Goal: Download file/media

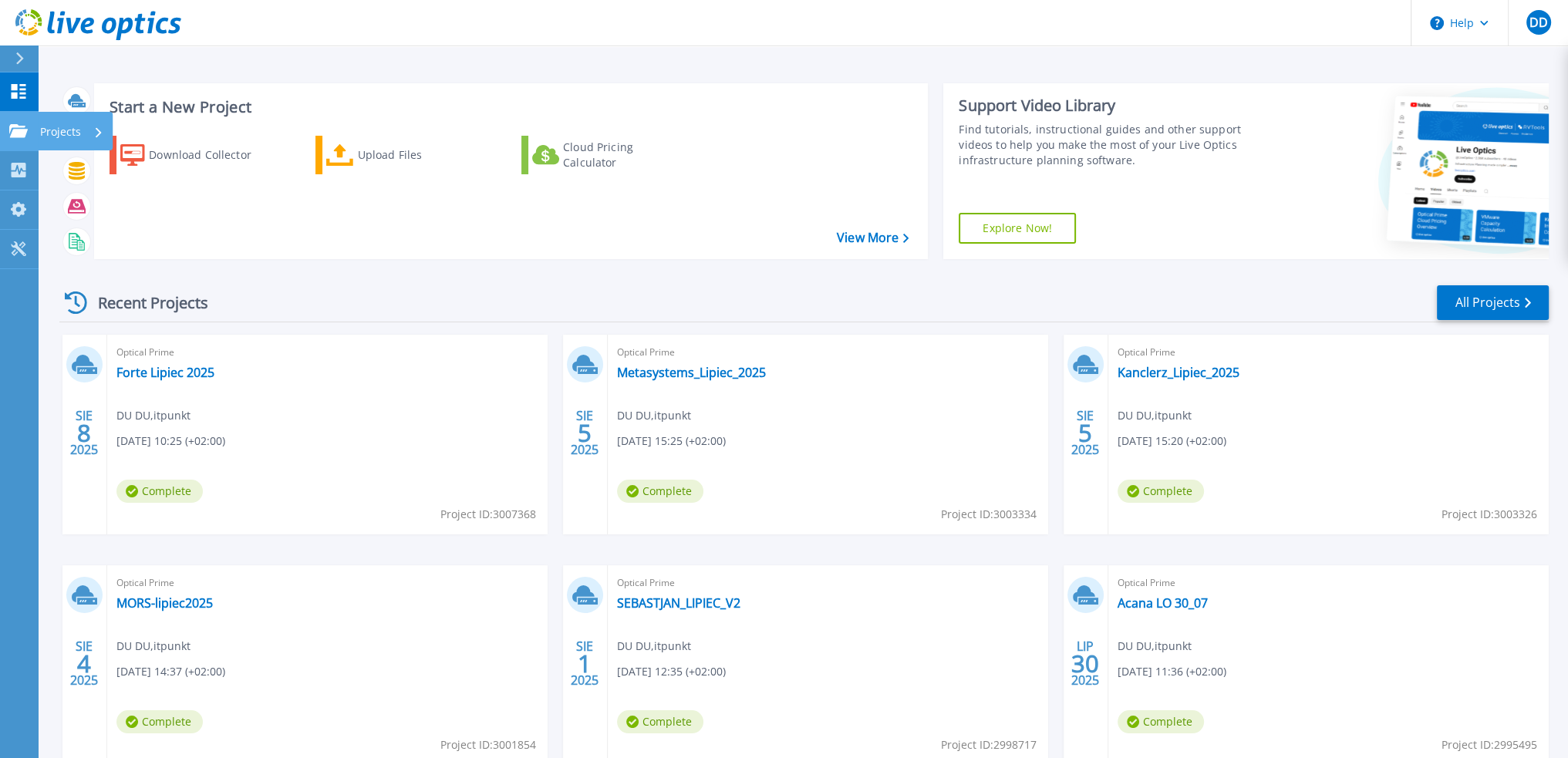
click at [55, 130] on p "Projects" at bounding box center [61, 131] width 41 height 40
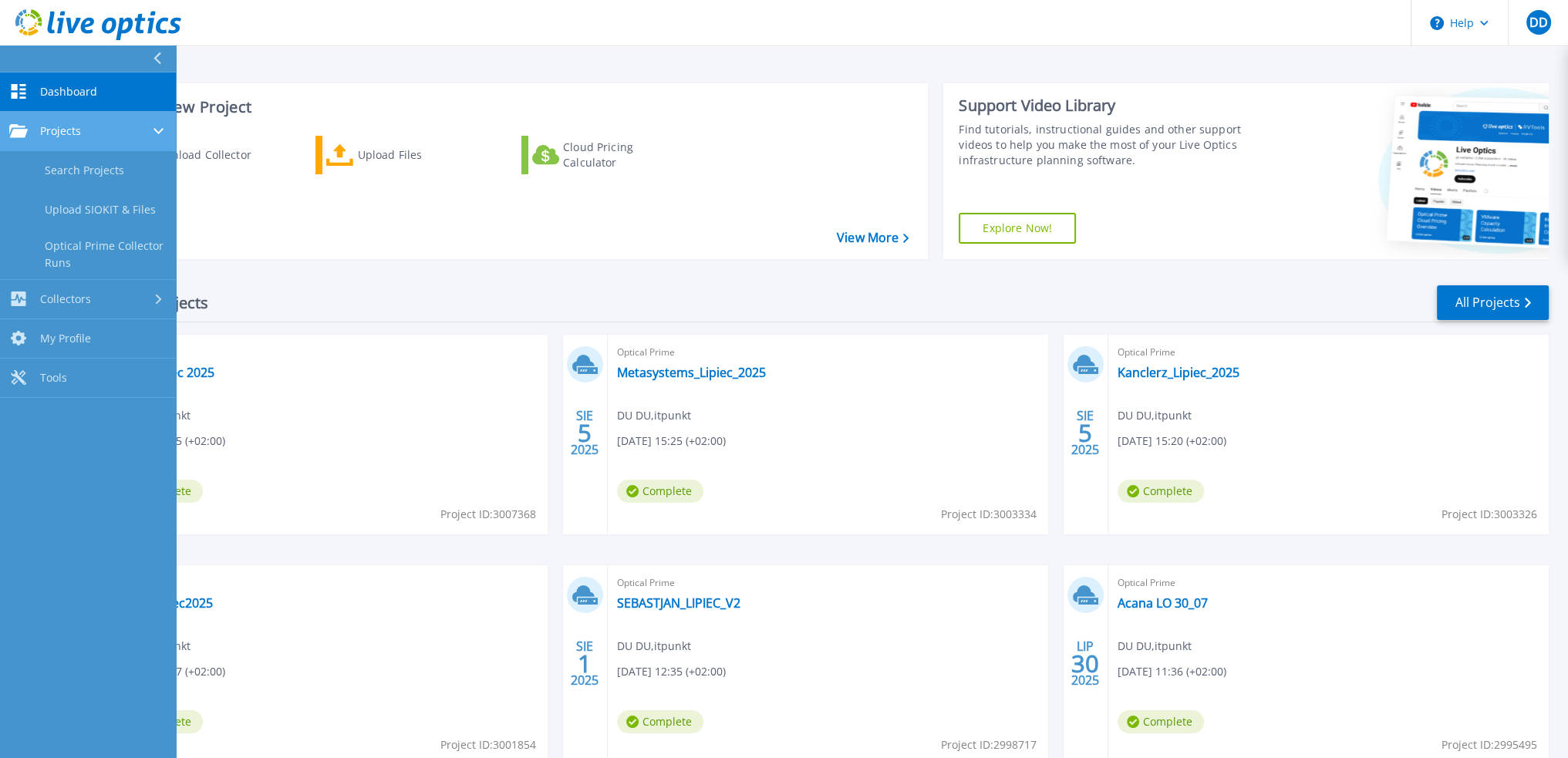
click at [49, 131] on span "Projects" at bounding box center [61, 131] width 41 height 14
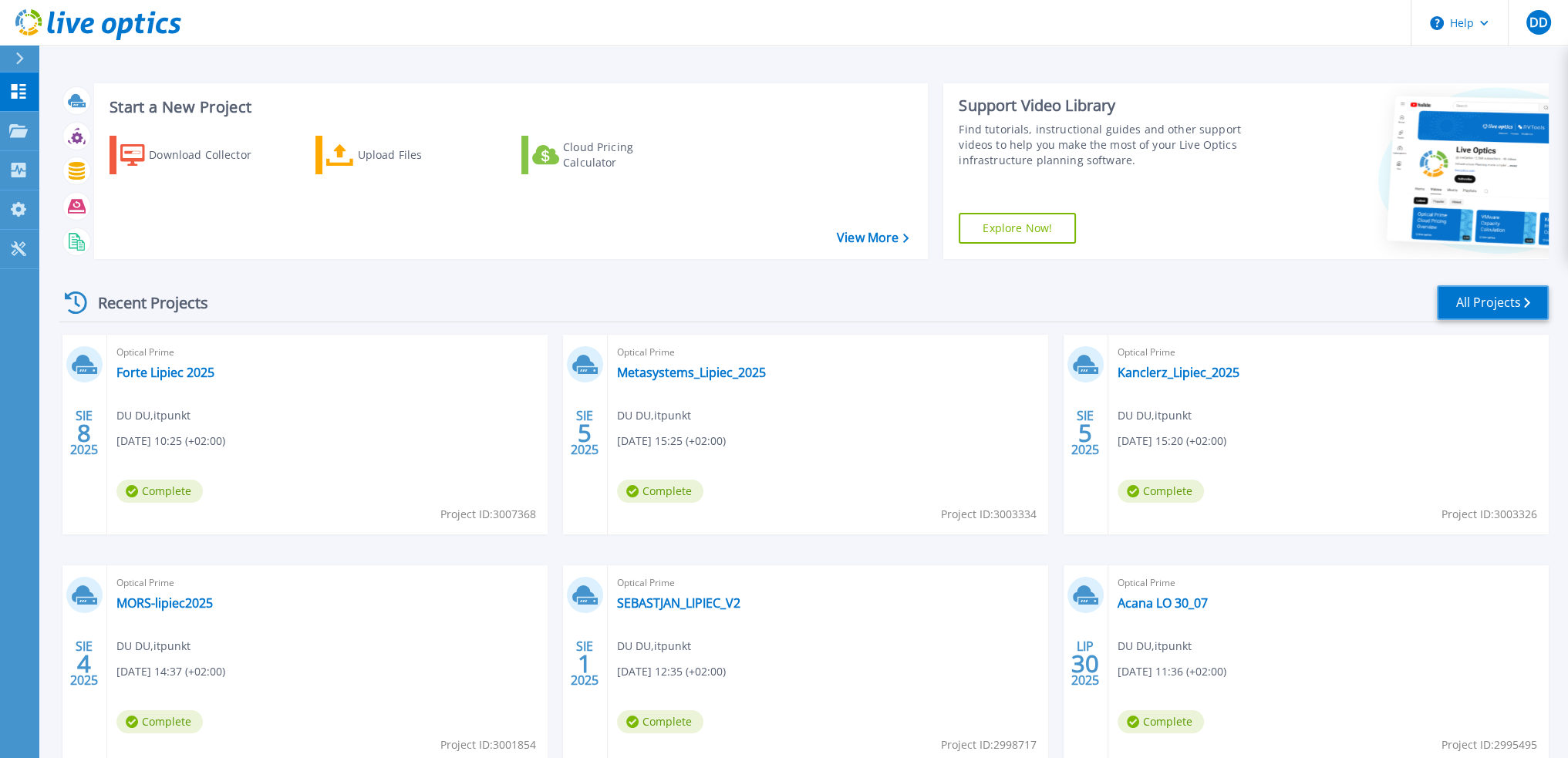
click at [1478, 300] on link "All Projects" at bounding box center [1492, 302] width 112 height 35
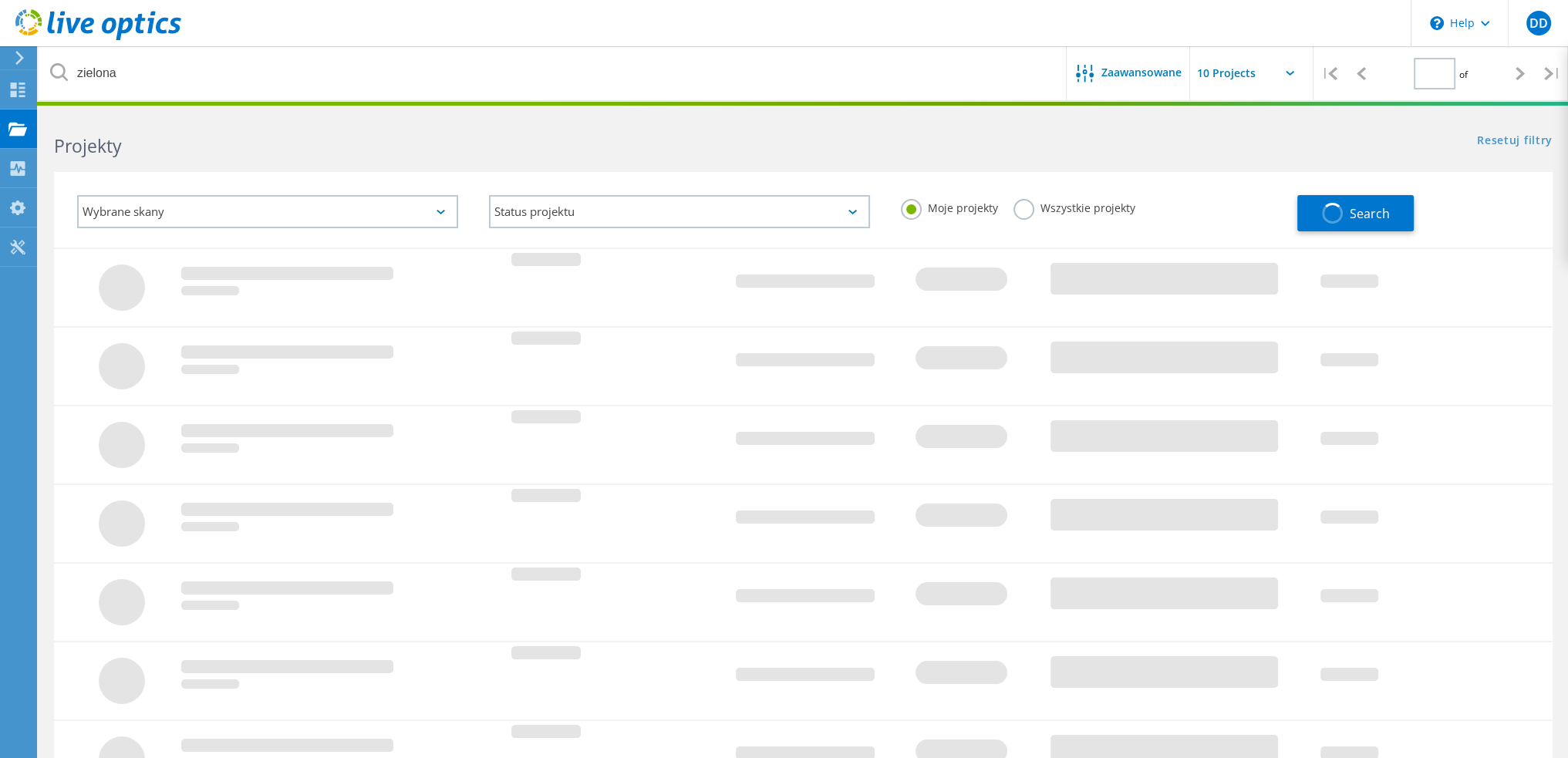
type input "1"
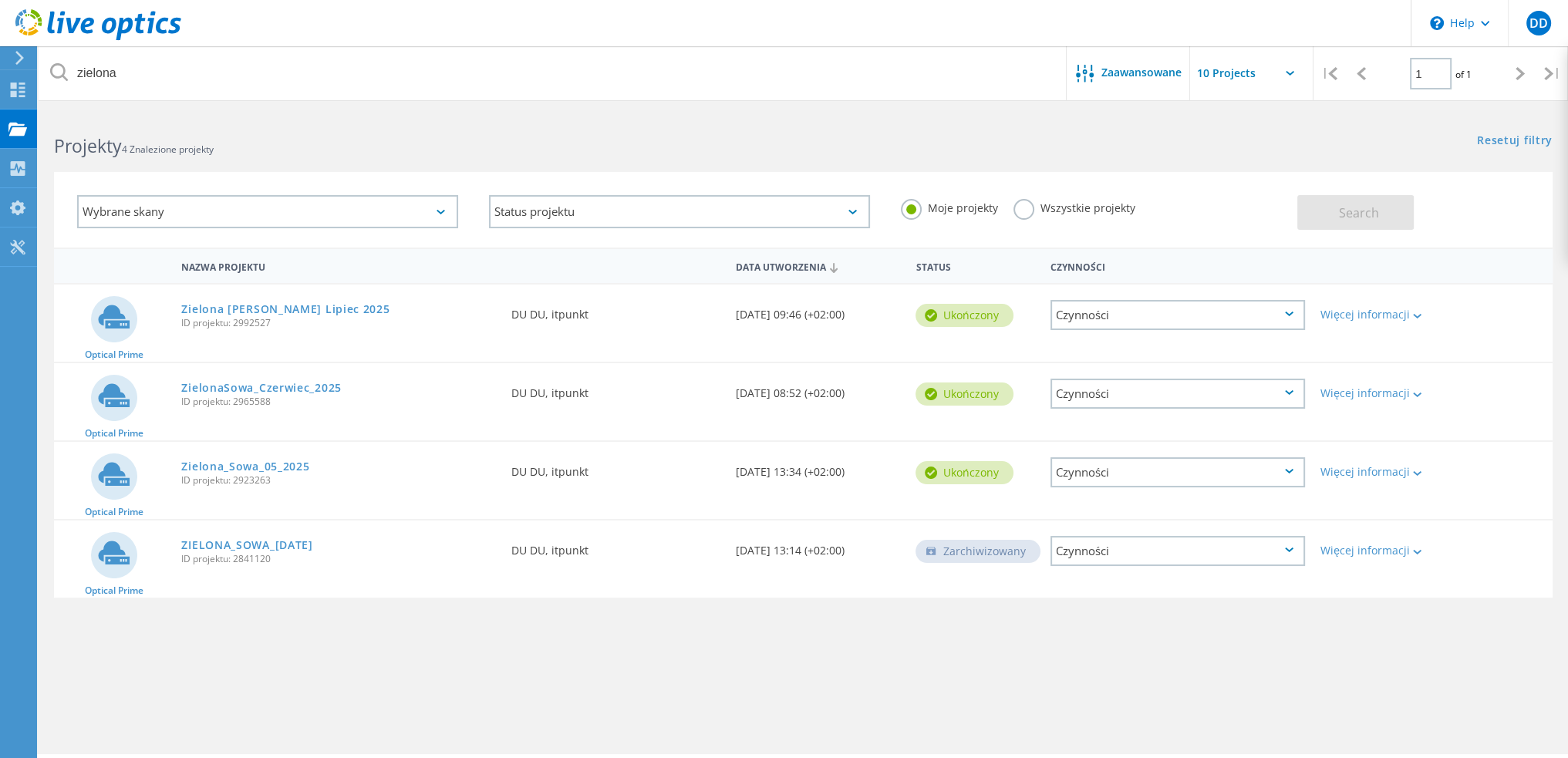
drag, startPoint x: 729, startPoint y: 616, endPoint x: 652, endPoint y: 628, distance: 77.9
click at [652, 628] on div "Nazwa projektu Data utworzenia Status Czynności Optical Prime Zielona [PERSON_N…" at bounding box center [803, 448] width 1499 height 401
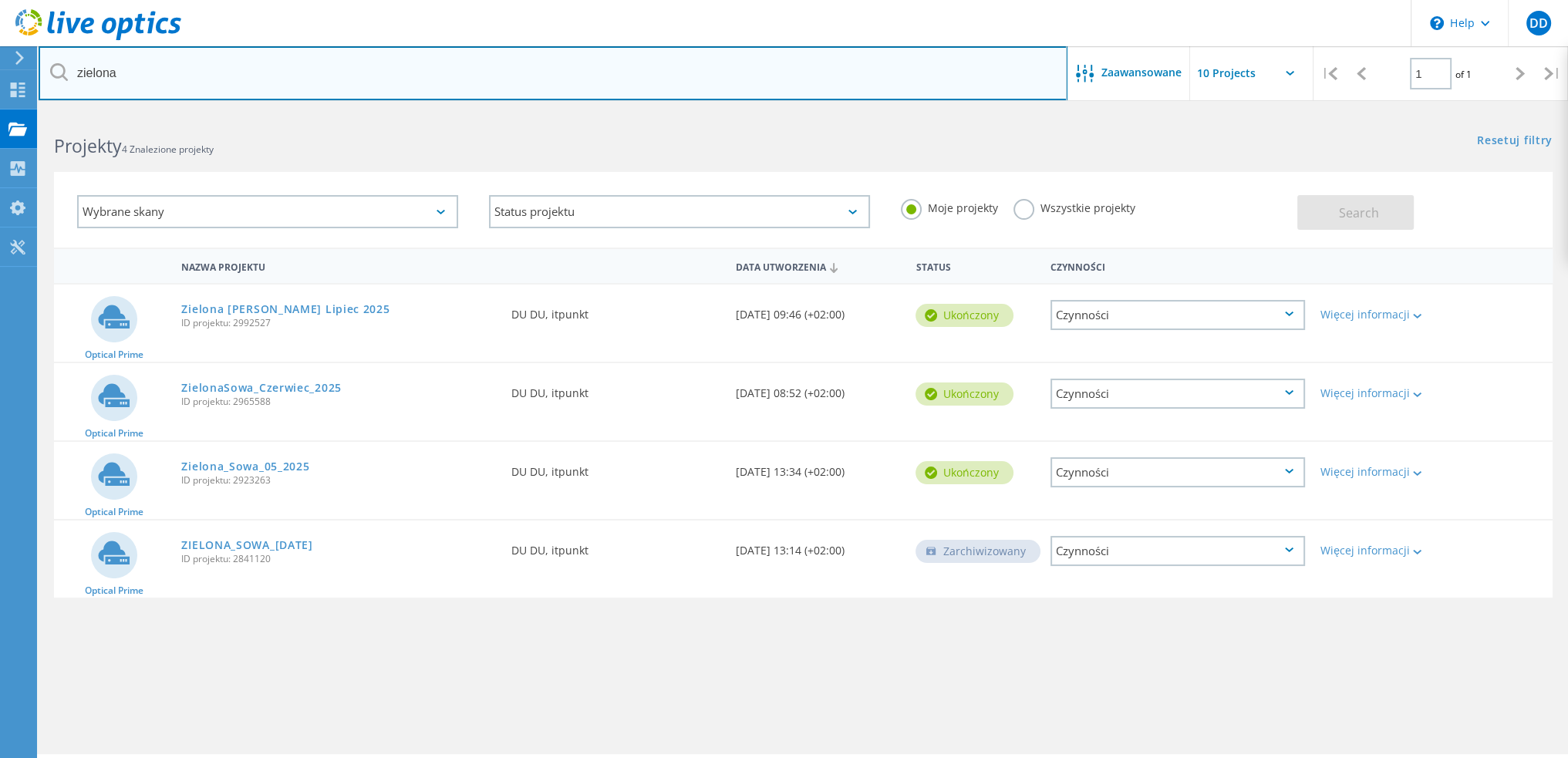
drag, startPoint x: 938, startPoint y: 65, endPoint x: 80, endPoint y: 85, distance: 858.2
click at [71, 80] on input "zielona" at bounding box center [552, 73] width 1029 height 54
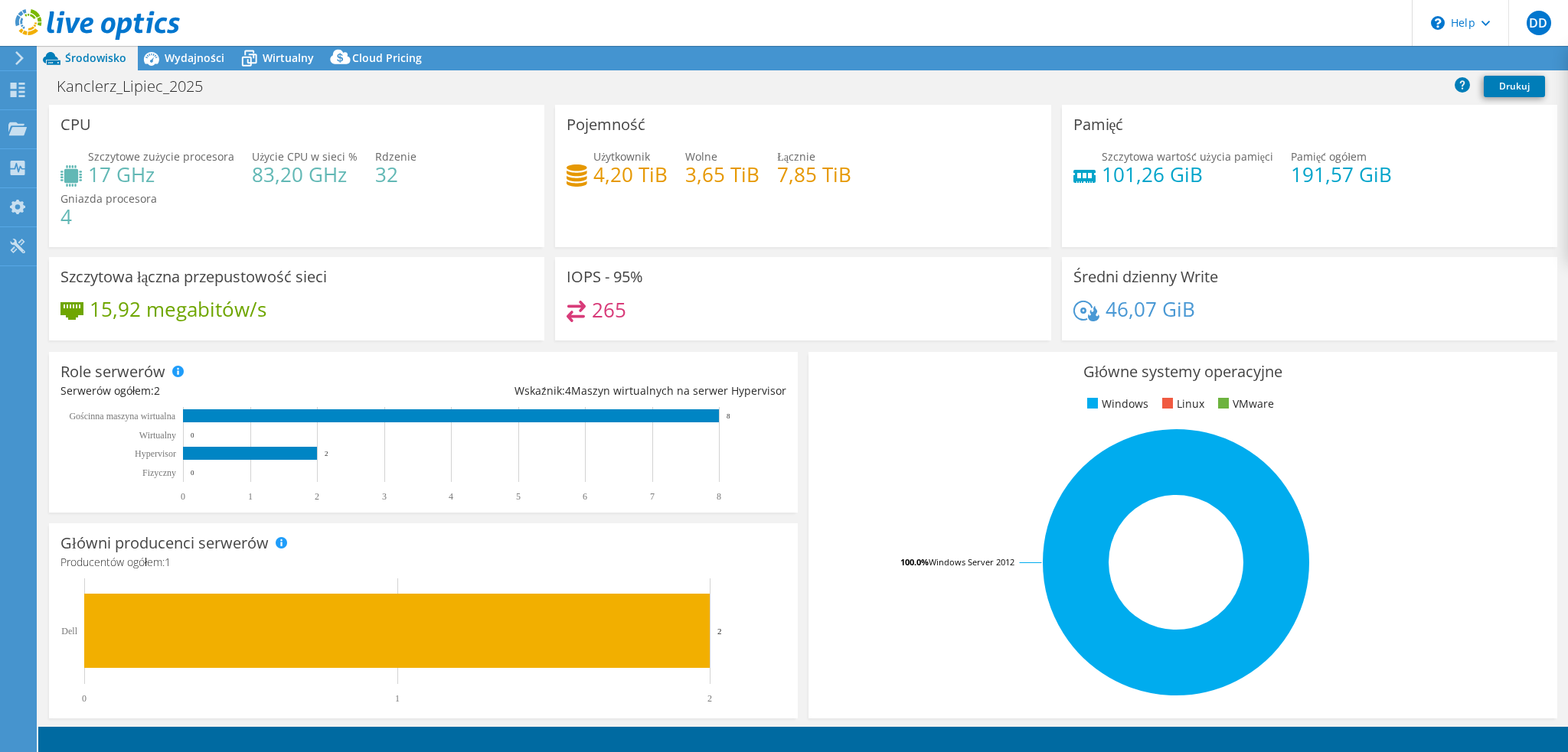
select select "USD"
click at [1265, 59] on link "Reports" at bounding box center [1277, 58] width 74 height 24
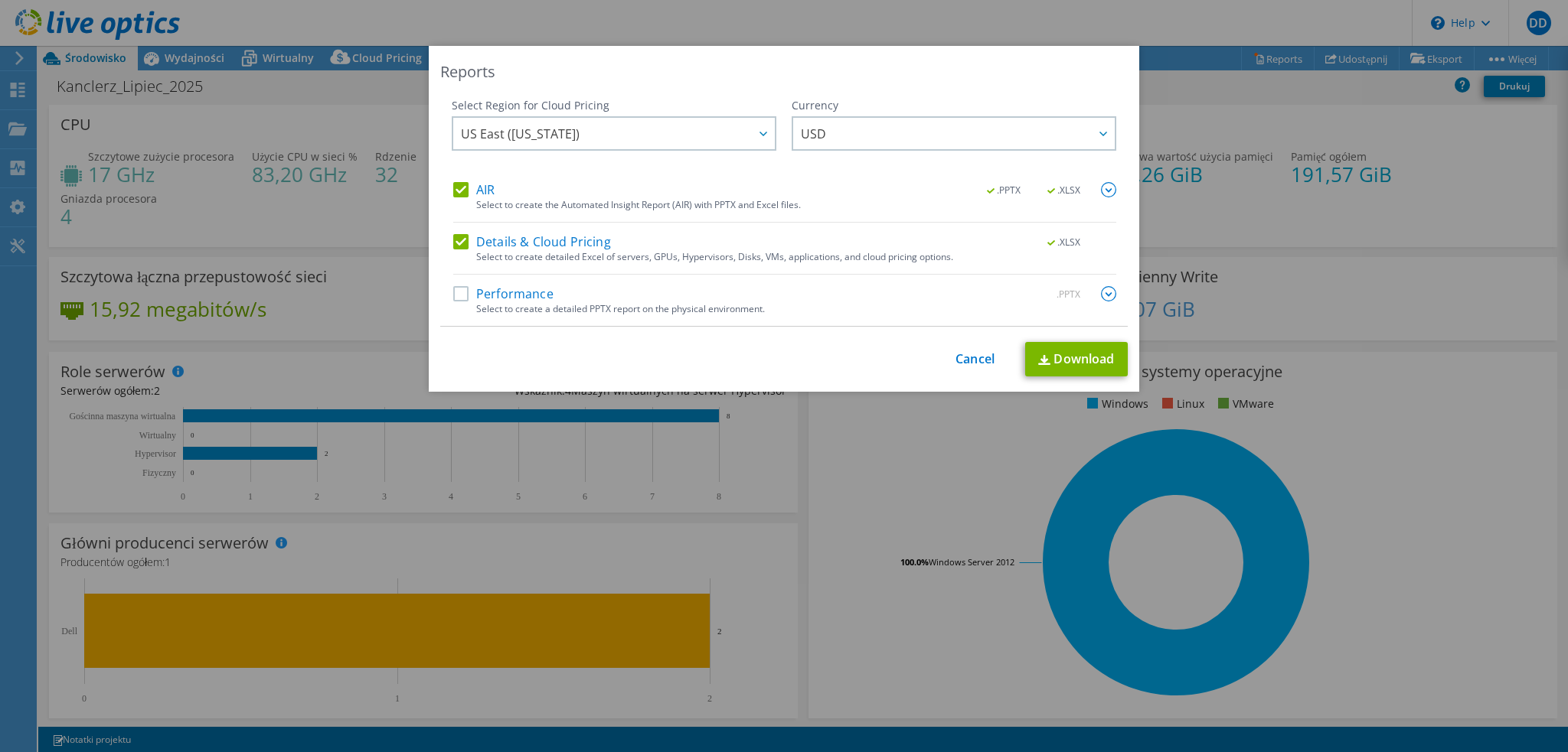
click at [524, 296] on label "Performance" at bounding box center [503, 294] width 100 height 15
click at [0, 0] on input "Performance" at bounding box center [0, 0] width 0 height 0
click at [1090, 357] on link "Download" at bounding box center [1076, 359] width 103 height 35
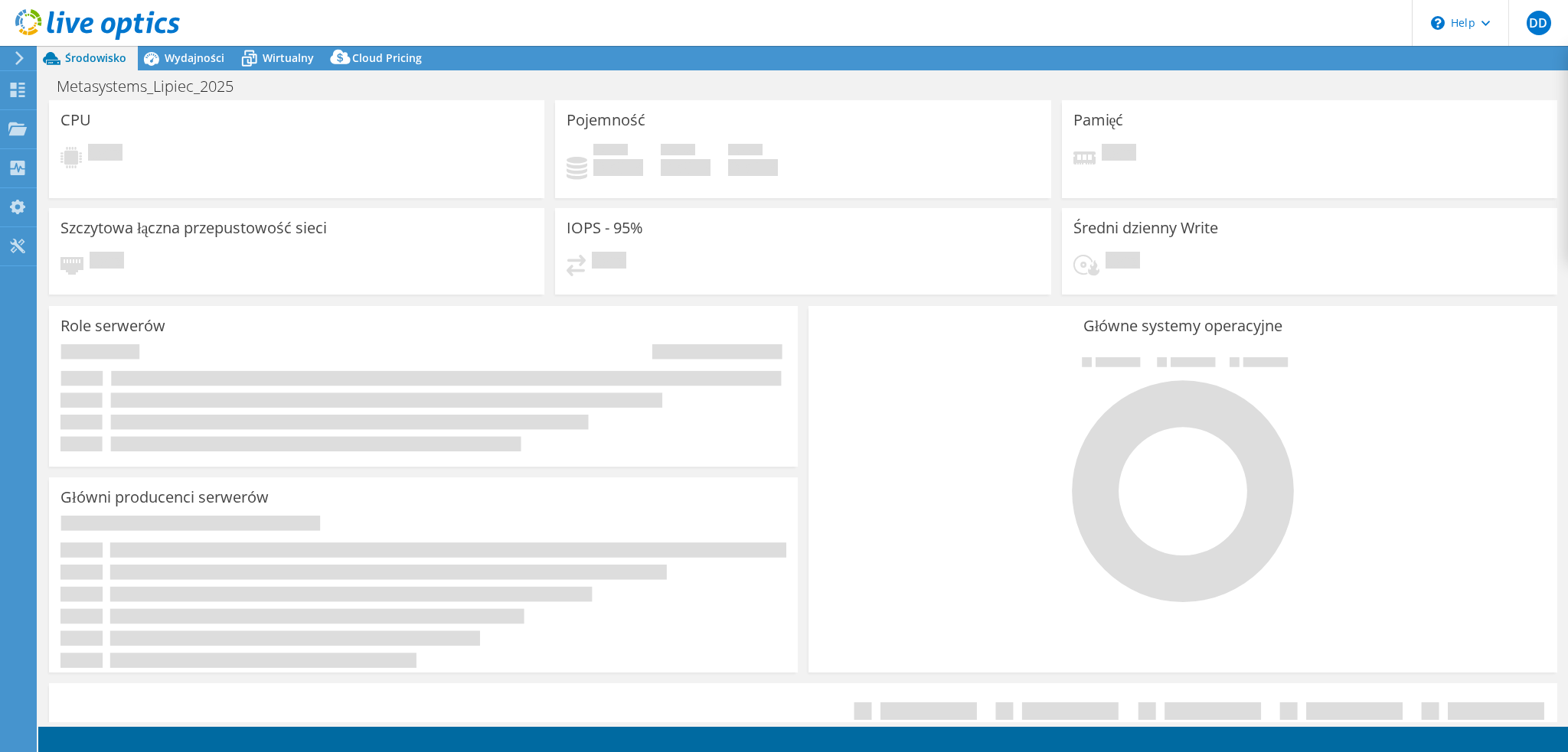
select select "USD"
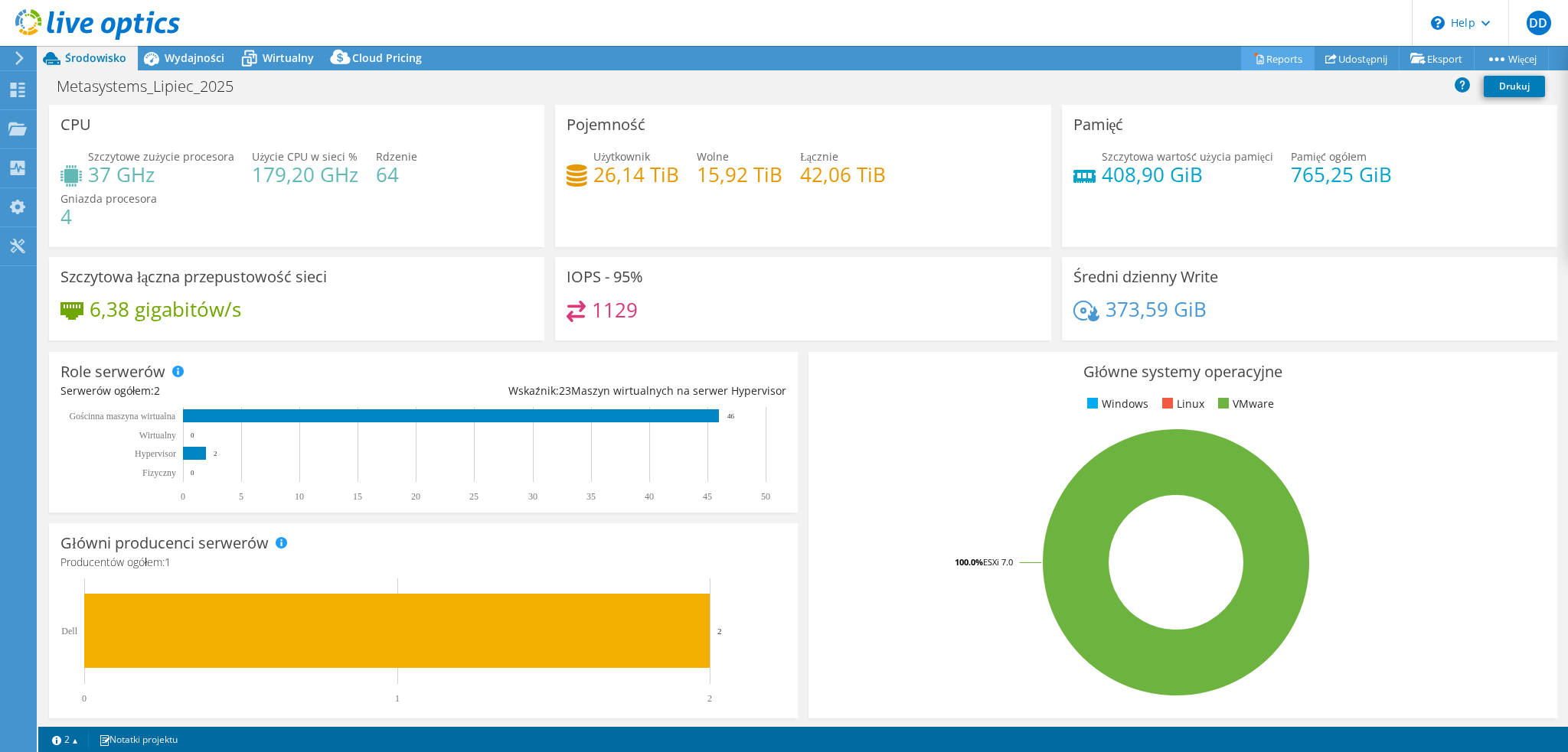
click at [1253, 58] on icon at bounding box center [1259, 58] width 12 height 12
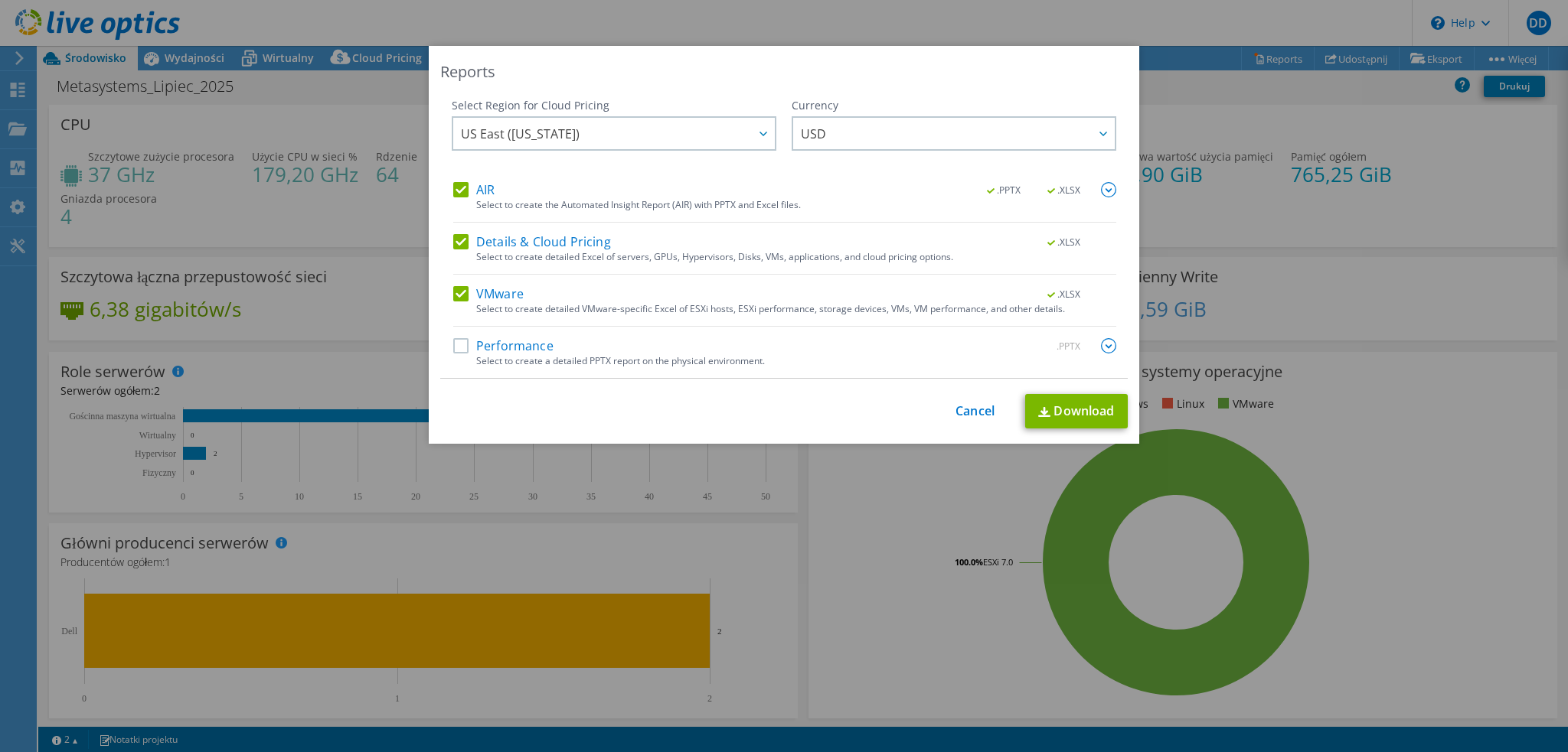
click at [543, 346] on label "Performance" at bounding box center [503, 346] width 100 height 15
click at [0, 0] on input "Performance" at bounding box center [0, 0] width 0 height 0
click at [1068, 409] on link "Download" at bounding box center [1076, 411] width 103 height 35
